Goal: Obtain resource: Download file/media

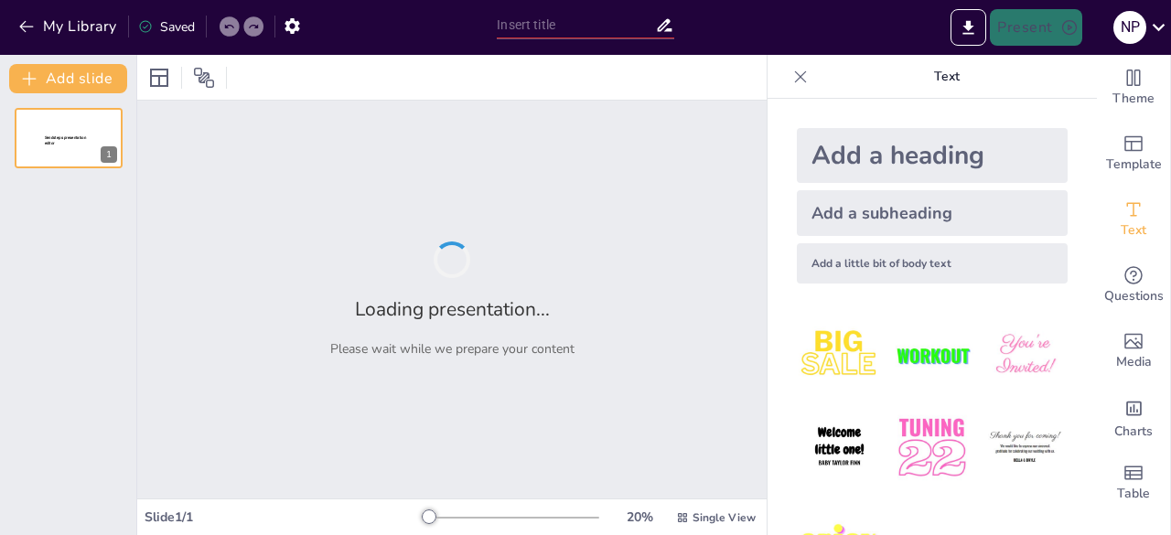
type input "Fundamentos de la Historia de la Administración y sus Funciones"
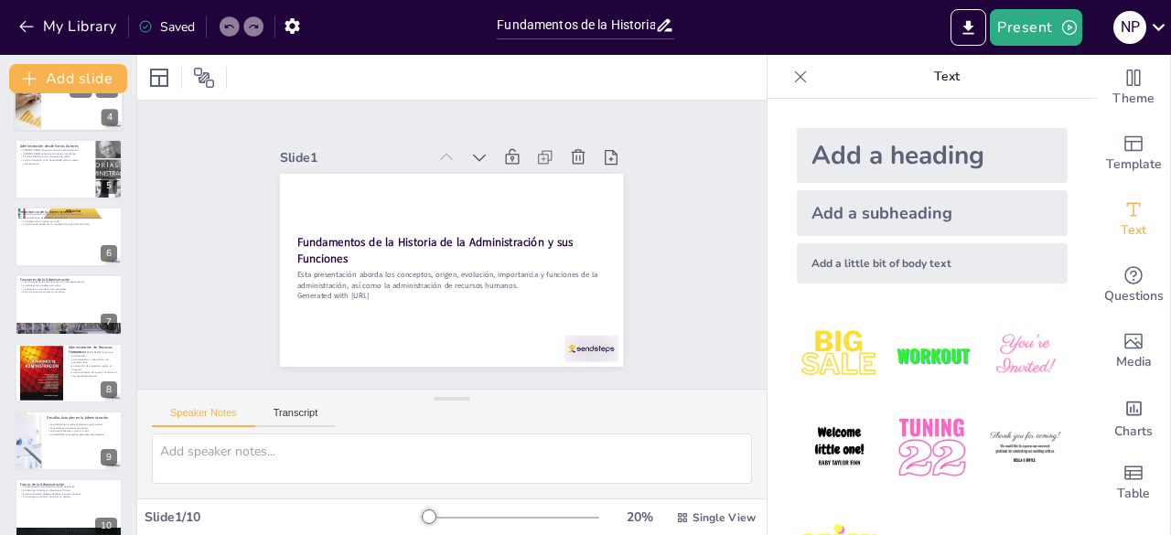
scroll to position [260, 0]
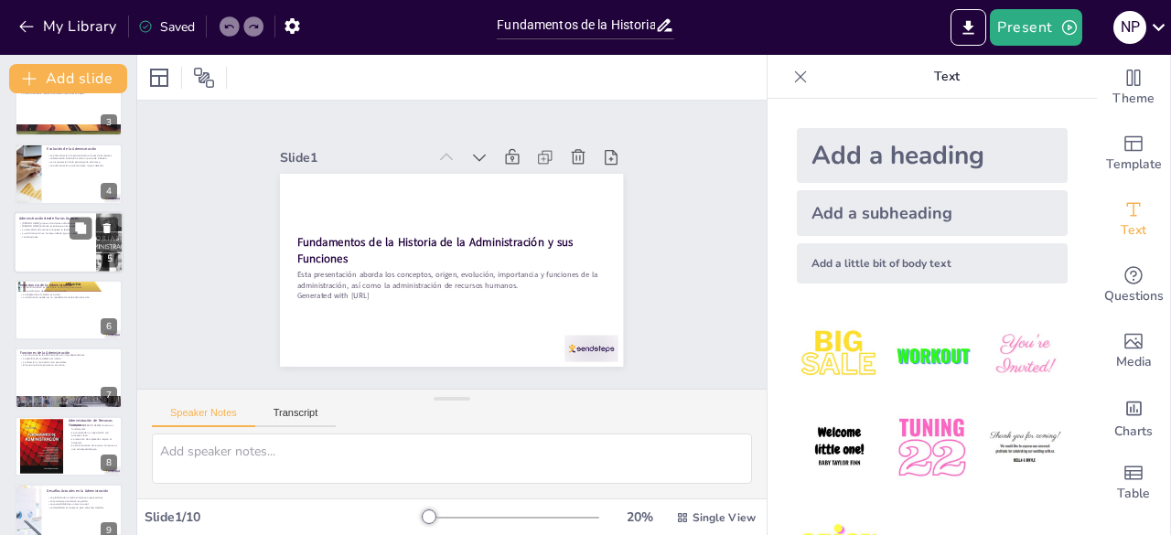
click at [44, 256] on div at bounding box center [69, 242] width 110 height 62
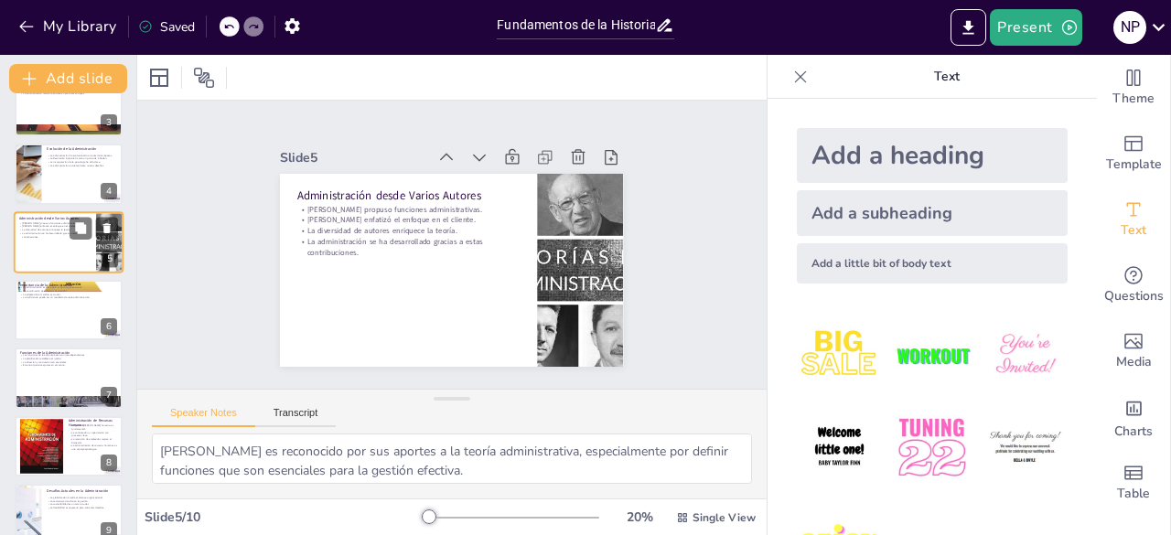
scroll to position [96, 0]
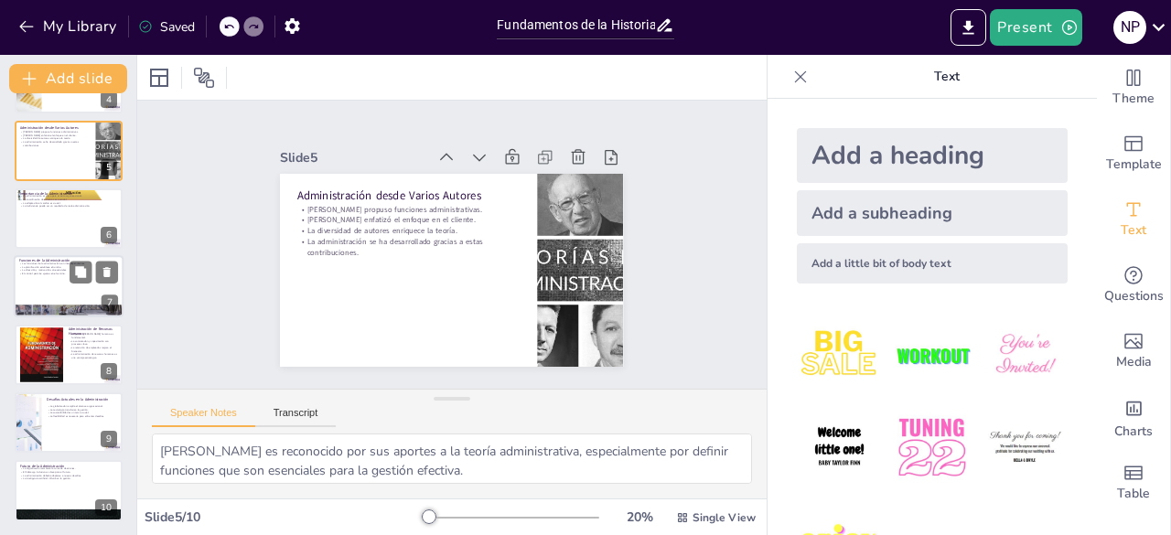
click at [49, 285] on div at bounding box center [69, 287] width 110 height 62
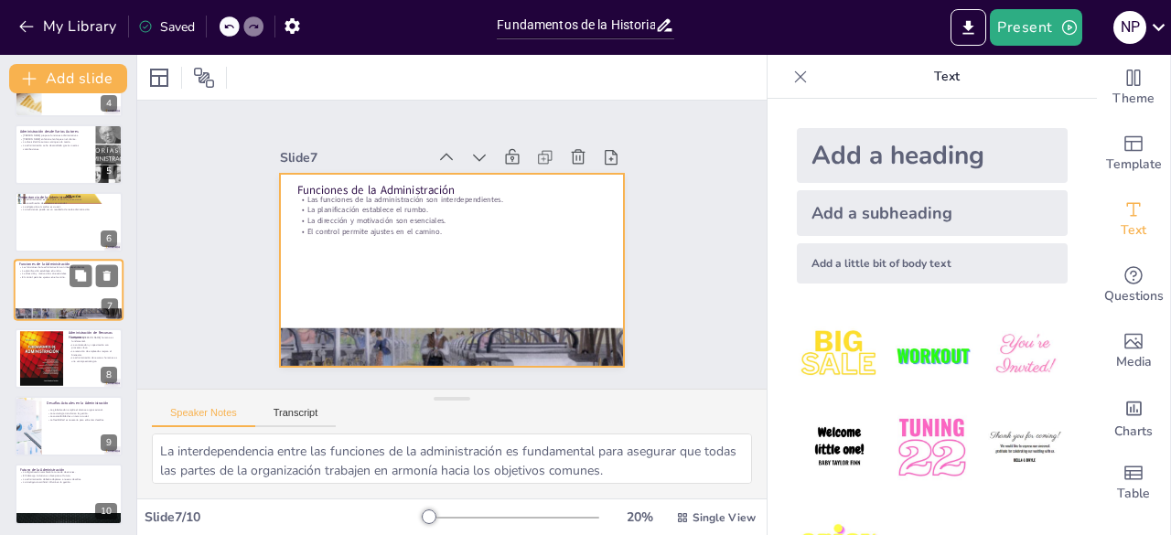
scroll to position [260, 0]
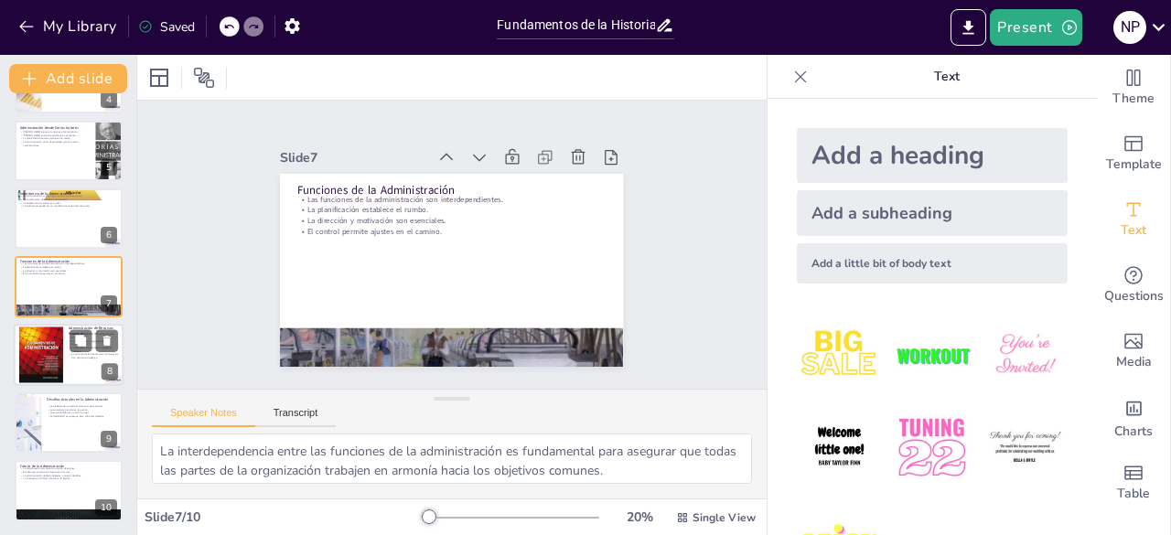
click at [59, 371] on div at bounding box center [41, 355] width 44 height 59
type textarea "La gestión [PERSON_NAME] humano es crucial para el éxito organizacional, ya que…"
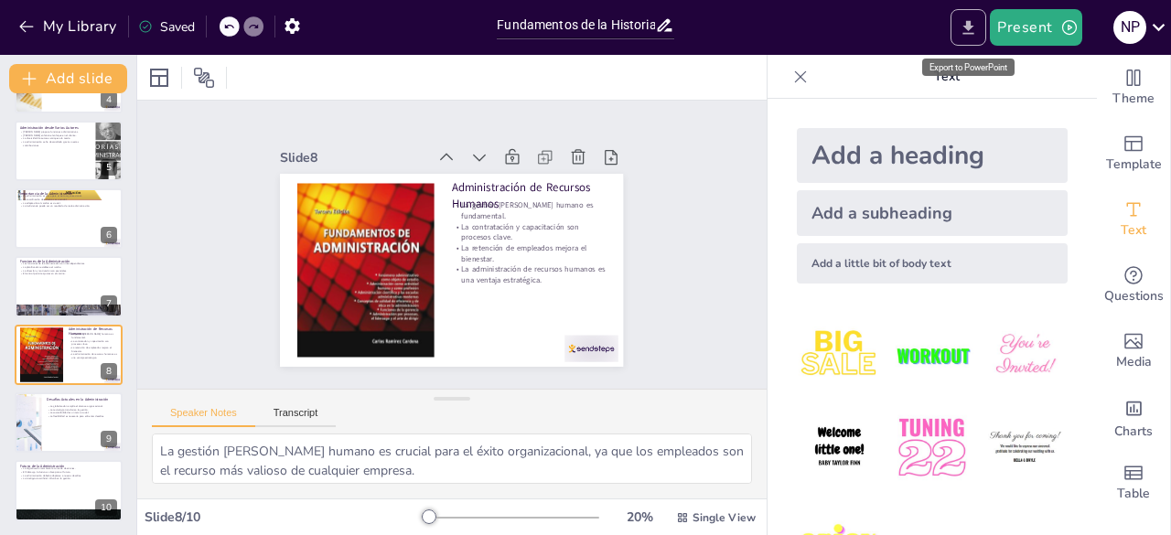
click at [966, 30] on icon "Export to PowerPoint" at bounding box center [968, 27] width 19 height 19
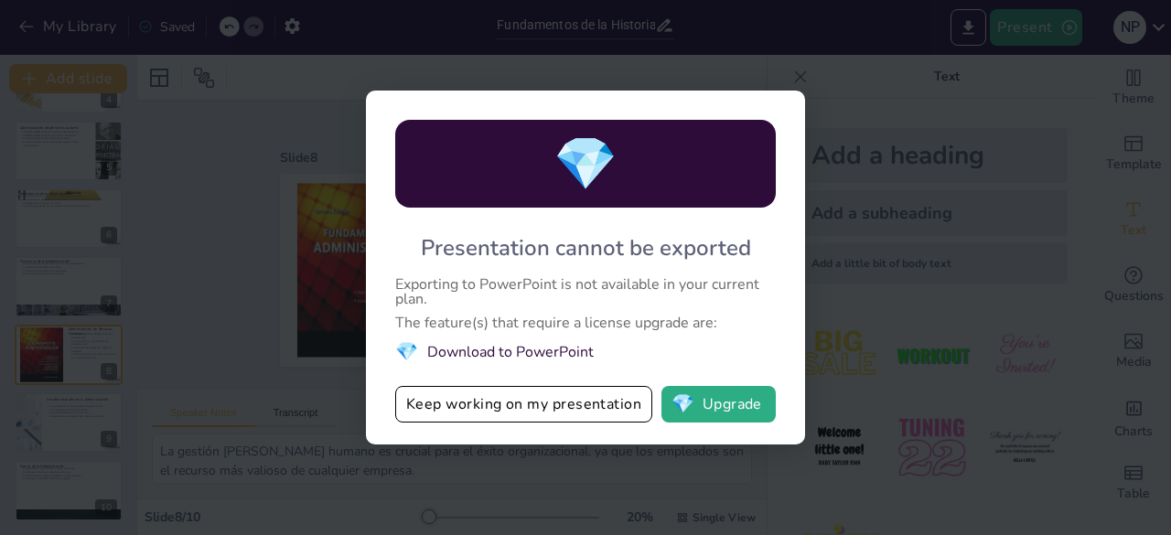
click at [851, 351] on div "💎 Presentation cannot be exported Exporting to PowerPoint is not available in y…" at bounding box center [585, 267] width 1171 height 535
click at [792, 109] on div "💎 Presentation cannot be exported Exporting to PowerPoint is not available in y…" at bounding box center [585, 268] width 439 height 354
click at [946, 182] on div "💎 Presentation cannot be exported Exporting to PowerPoint is not available in y…" at bounding box center [585, 267] width 1171 height 535
click at [763, 404] on button "💎 Upgrade" at bounding box center [719, 404] width 114 height 37
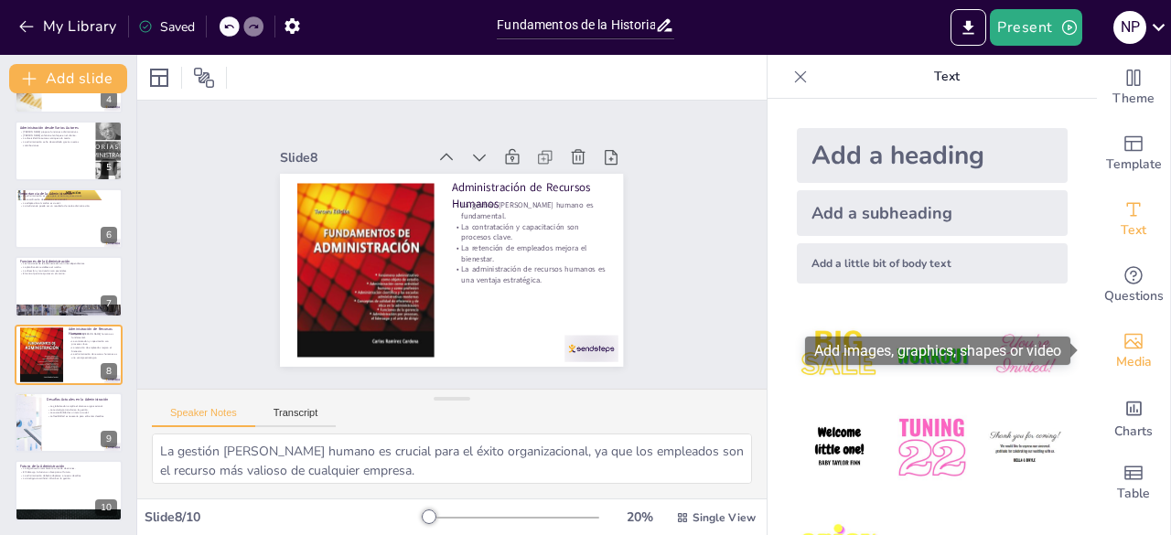
click at [1127, 339] on icon "Add images, graphics, shapes or video" at bounding box center [1134, 341] width 22 height 22
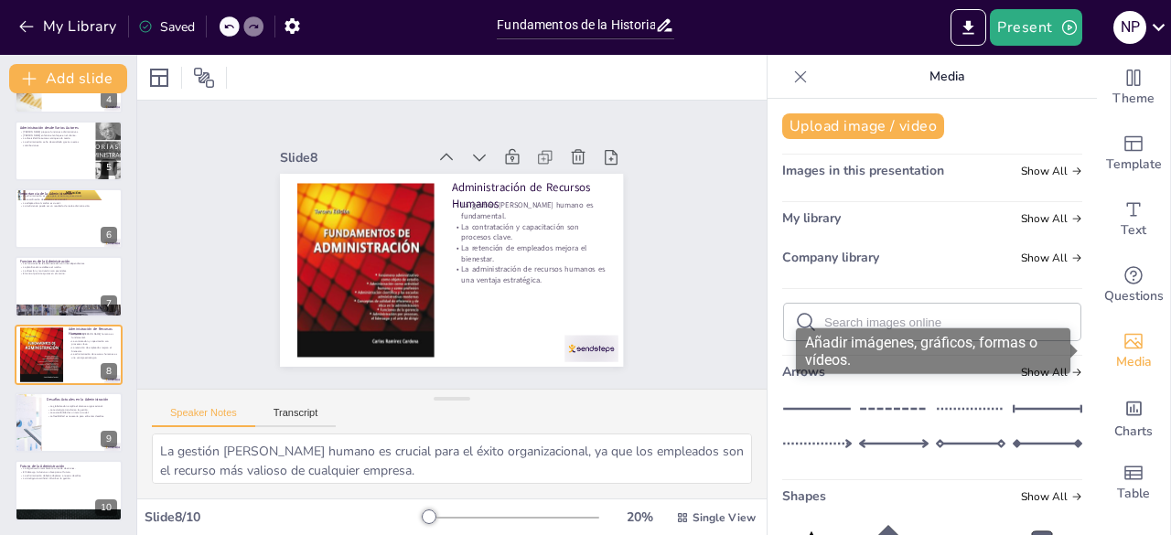
click at [1126, 339] on icon "Add images, graphics, shapes or video" at bounding box center [1134, 341] width 22 height 22
